Goal: Check status: Check status

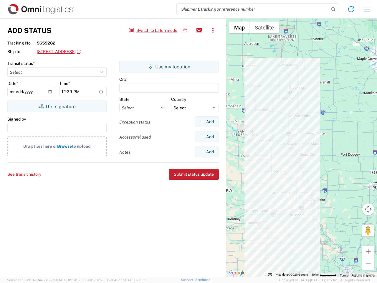
click at [253, 9] on input "search" at bounding box center [253, 9] width 153 height 11
click at [334, 9] on icon at bounding box center [334, 9] width 8 height 8
click at [351, 9] on icon at bounding box center [351, 8] width 9 height 9
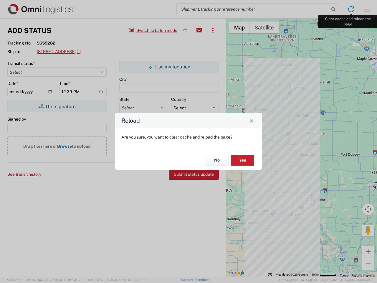
click at [367, 9] on div "Reload Are you sure, you want to clear cache and reload the page? No Yes" at bounding box center [188, 141] width 377 height 283
click at [154, 30] on div "Reload Are you sure, you want to clear cache and reload the page? No Yes" at bounding box center [188, 141] width 377 height 283
click at [185, 30] on div "Reload Are you sure, you want to clear cache and reload the page? No Yes" at bounding box center [188, 141] width 377 height 283
click at [199, 30] on div "Reload Are you sure, you want to clear cache and reload the page? No Yes" at bounding box center [188, 141] width 377 height 283
click at [213, 30] on div "Reload Are you sure, you want to clear cache and reload the page? No Yes" at bounding box center [188, 141] width 377 height 283
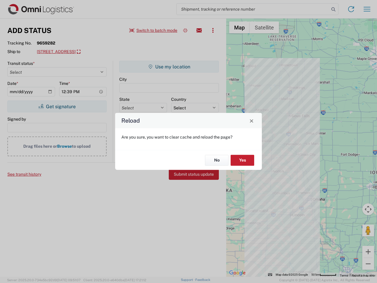
click at [83, 52] on div "Reload Are you sure, you want to clear cache and reload the page? No Yes" at bounding box center [188, 141] width 377 height 283
click at [57, 106] on div "Reload Are you sure, you want to clear cache and reload the page? No Yes" at bounding box center [188, 141] width 377 height 283
